Goal: Information Seeking & Learning: Learn about a topic

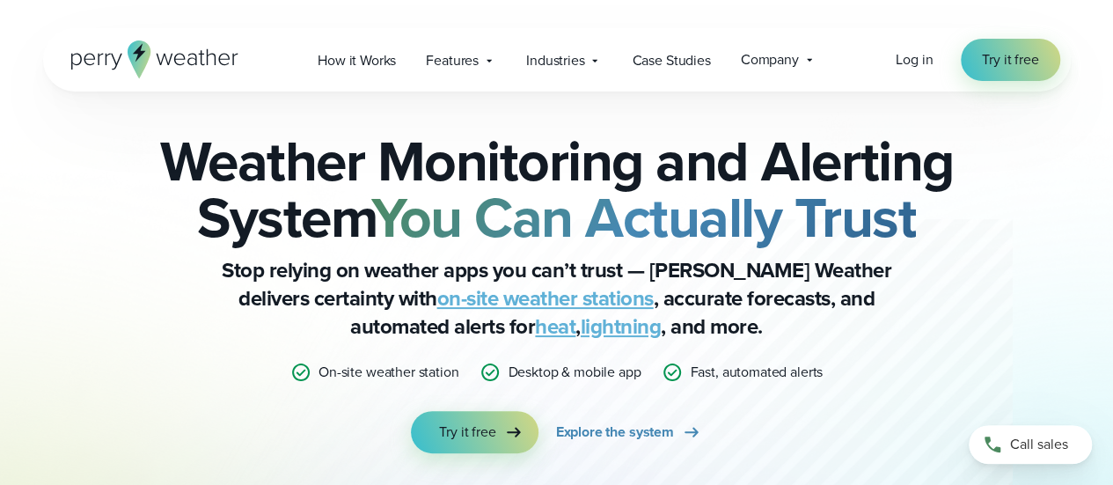
scroll to position [23, 0]
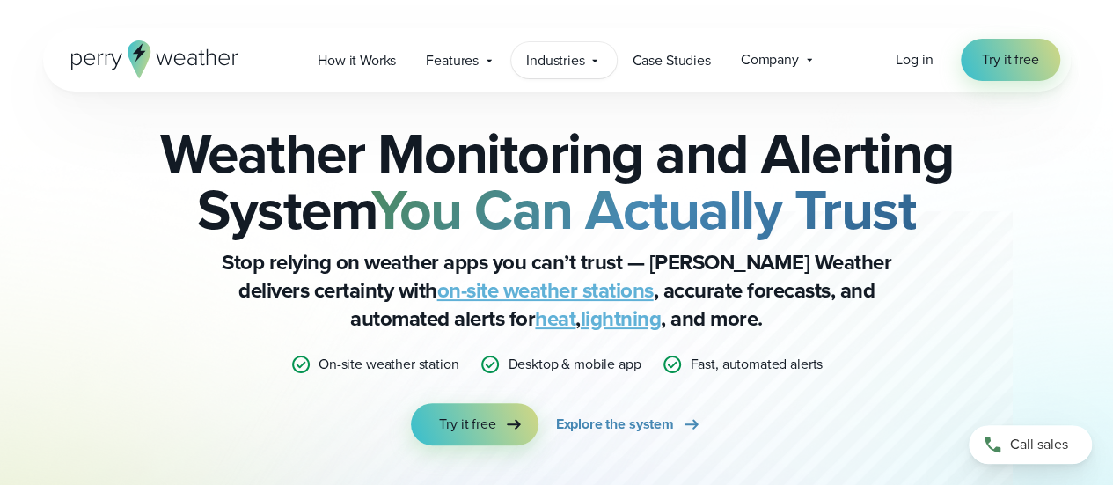
click at [568, 56] on span "Industries" at bounding box center [555, 60] width 58 height 21
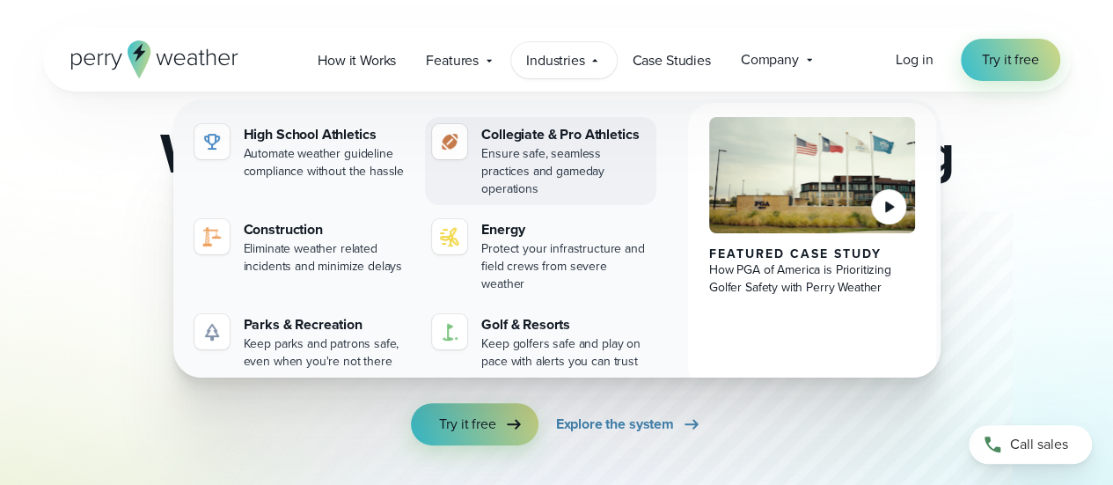
click at [533, 150] on div "Ensure safe, seamless practices and gameday operations" at bounding box center [565, 171] width 168 height 53
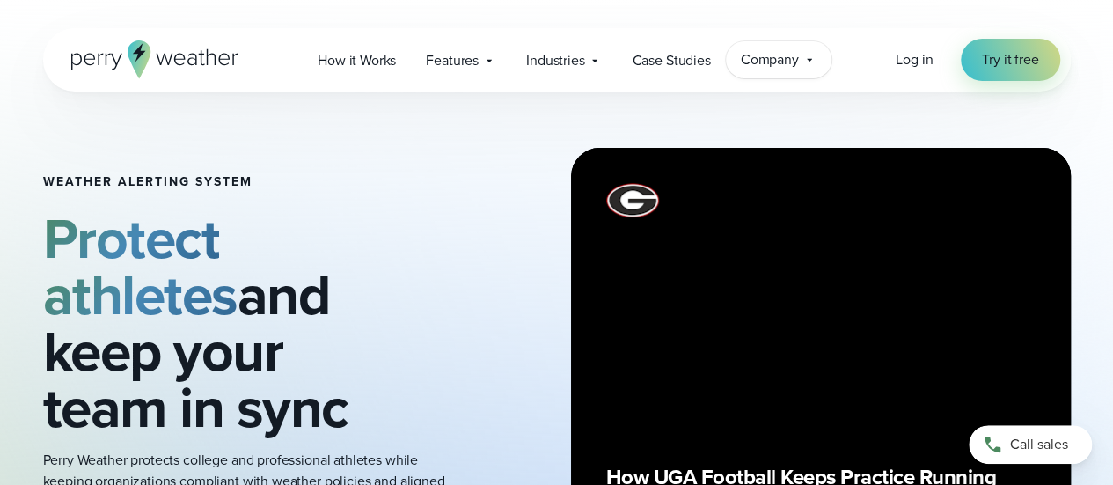
click at [733, 66] on div "Company Contact Us Reach out to us for sales or support questions" at bounding box center [779, 59] width 106 height 37
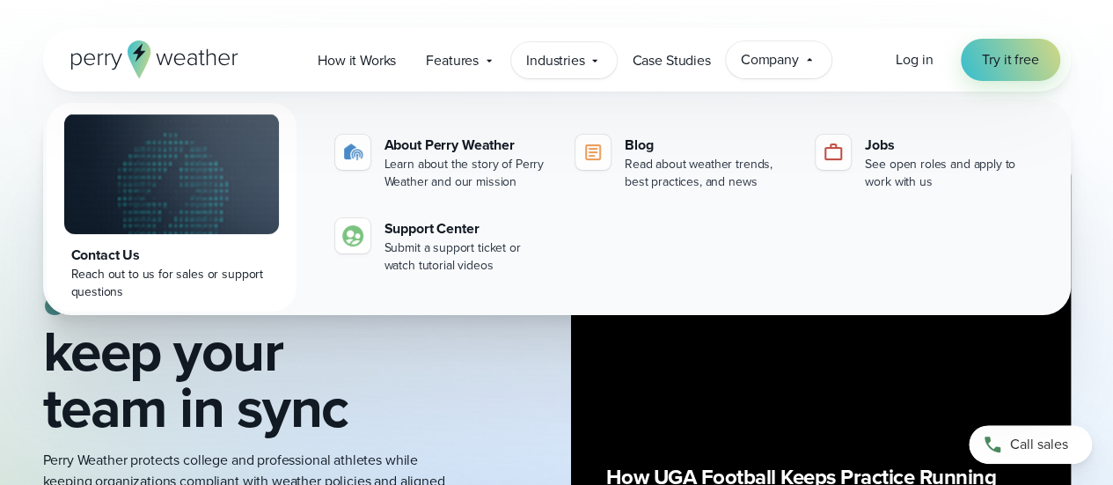
click at [587, 68] on div "Industries Featured Case Study How PGA of America is Prioritizing Golfer Safety…" at bounding box center [564, 60] width 106 height 36
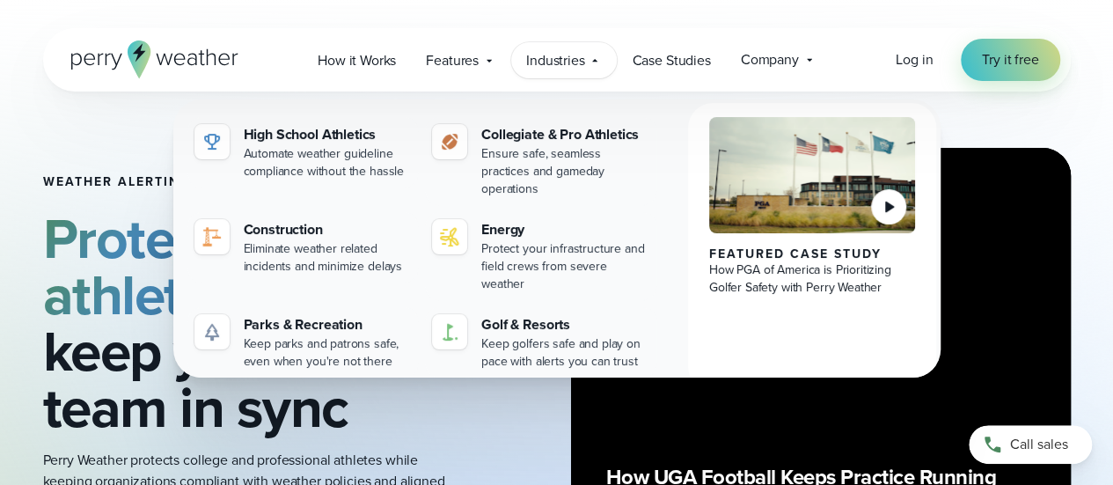
click at [1081, 180] on div "Weather Alerting System Protect athletes and keep your team in sync Perry Weath…" at bounding box center [556, 398] width 1113 height 612
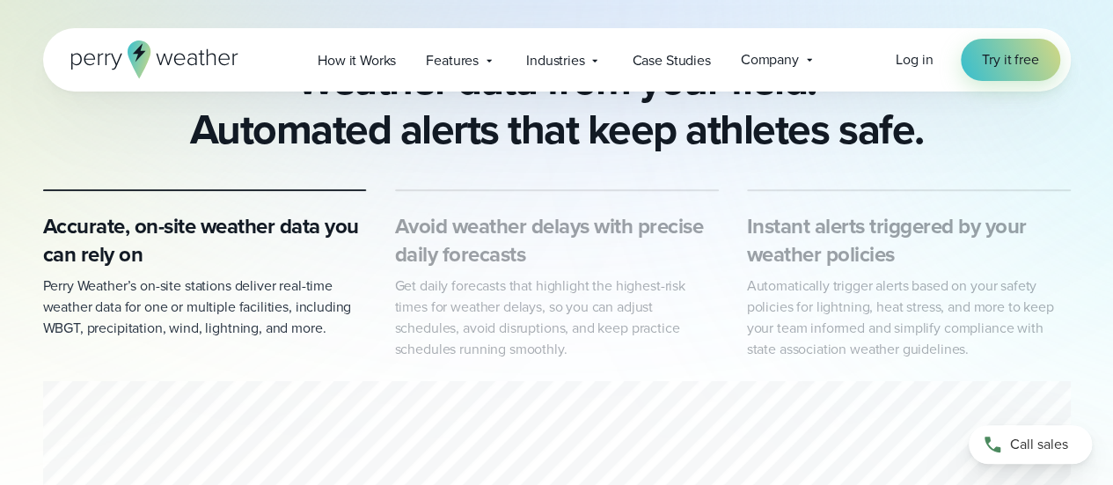
scroll to position [876, 0]
